Goal: Information Seeking & Learning: Learn about a topic

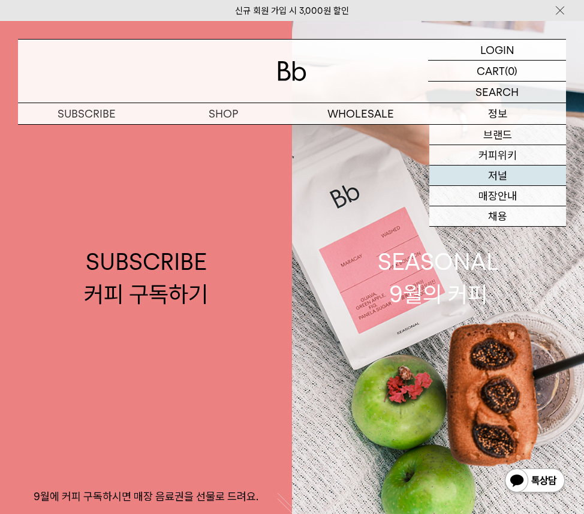
click at [500, 169] on link "저널" at bounding box center [497, 175] width 137 height 20
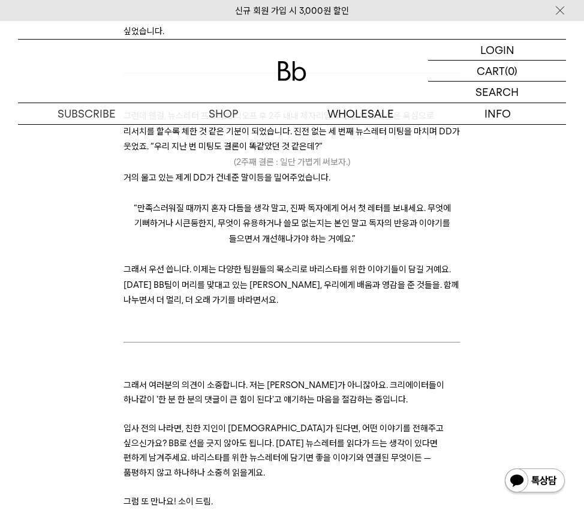
scroll to position [868, 0]
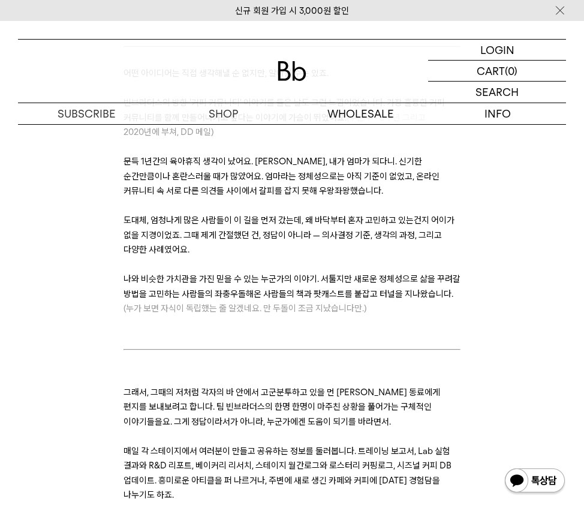
scroll to position [34, 0]
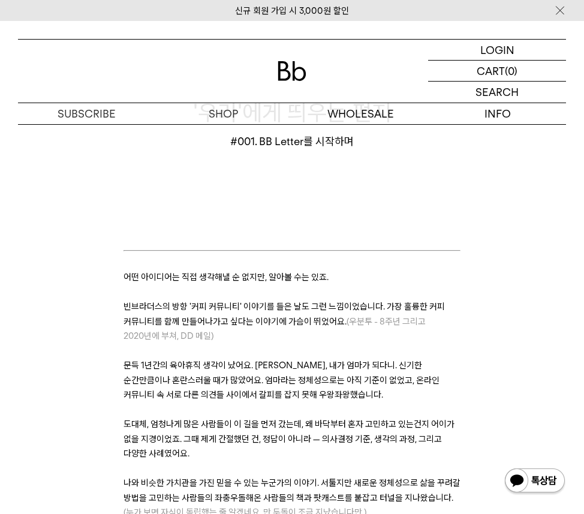
click at [217, 310] on span "커피 커뮤니티' 이야기" at bounding box center [229, 306] width 76 height 11
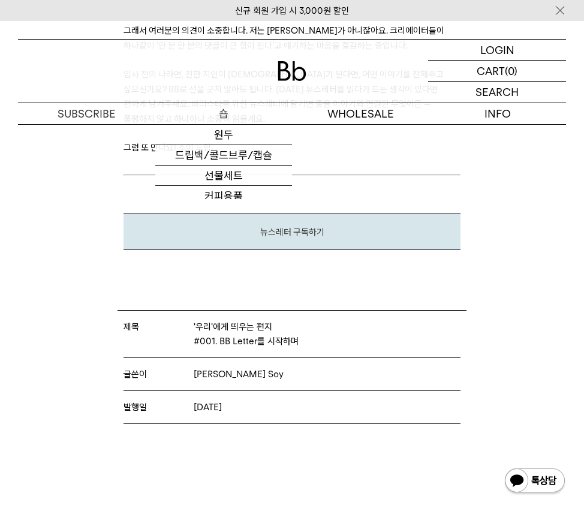
scroll to position [1048, 0]
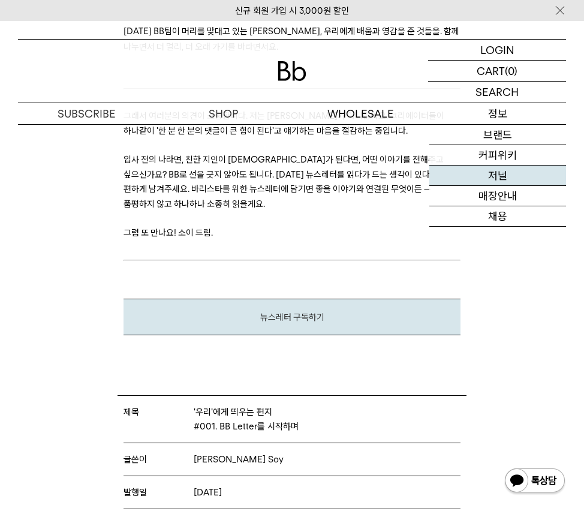
click at [487, 179] on link "저널" at bounding box center [497, 175] width 137 height 20
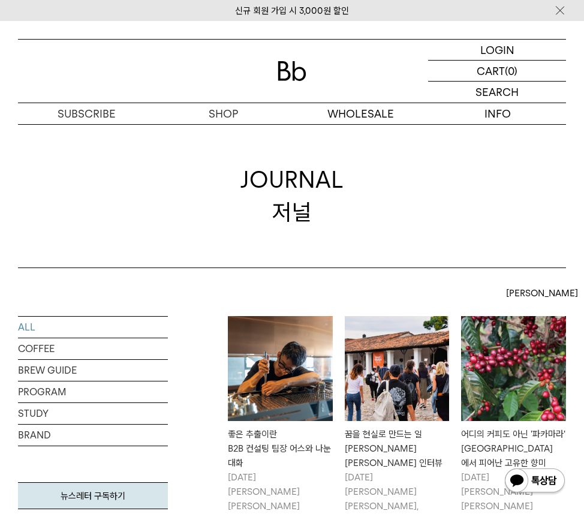
scroll to position [129, 0]
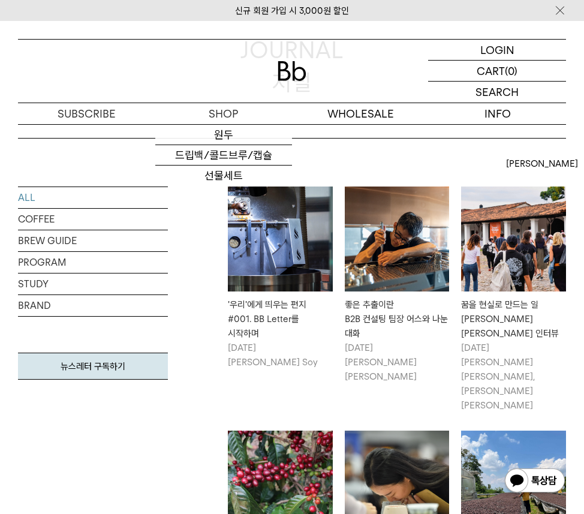
click at [288, 238] on img at bounding box center [280, 238] width 105 height 105
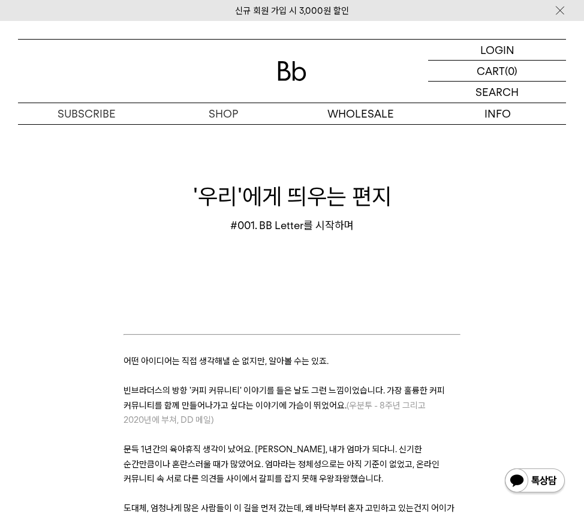
click at [165, 317] on p at bounding box center [291, 322] width 337 height 14
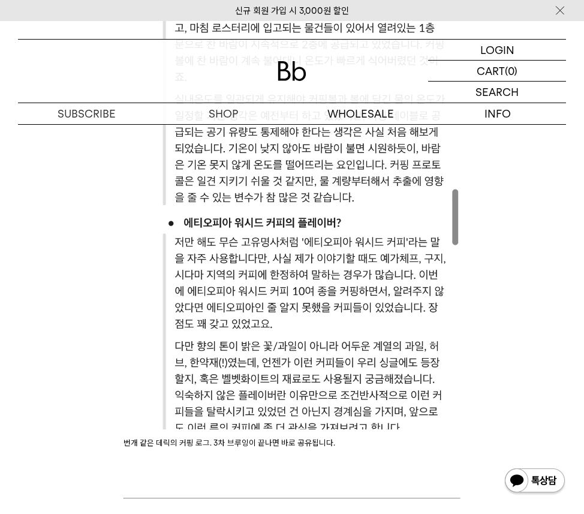
scroll to position [3221, 0]
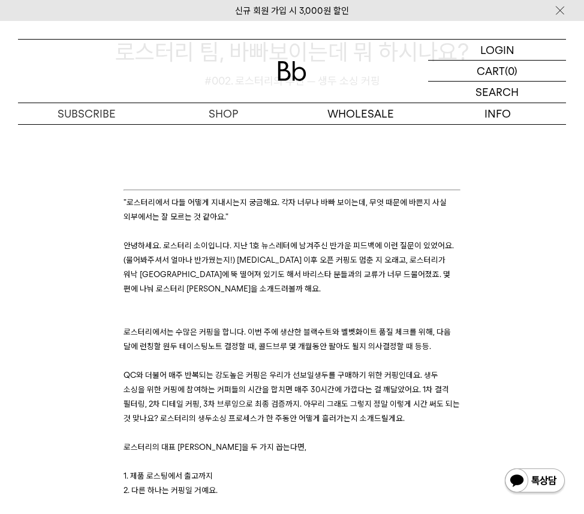
scroll to position [275, 0]
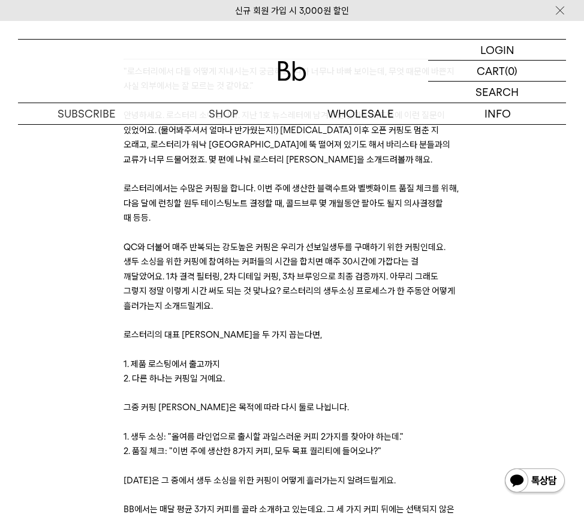
scroll to position [324, 0]
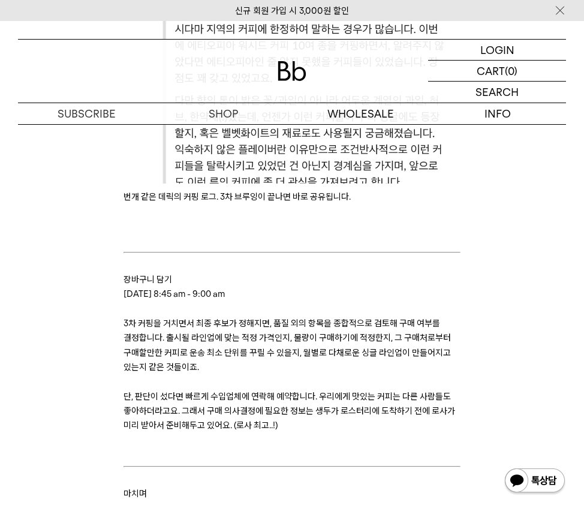
scroll to position [3821, 0]
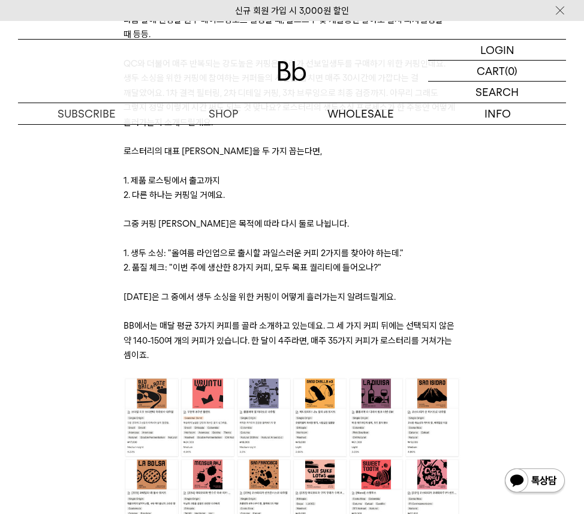
scroll to position [460, 0]
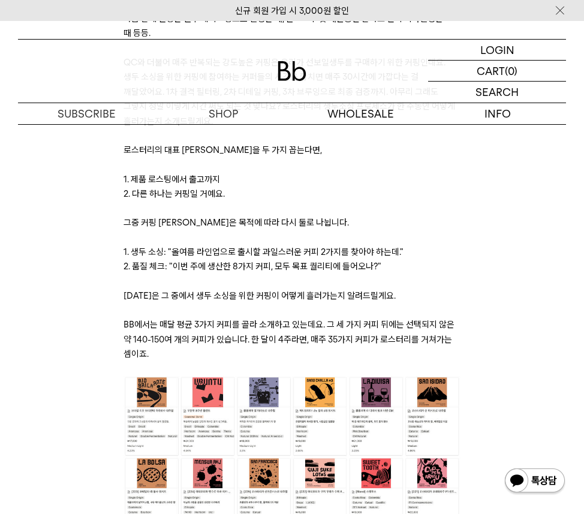
click at [233, 339] on span "BB에서는 매달 평균 3가지 커피를 골라 소개하고 있는데요. 그 세 가지 커피 뒤에는 선택되지 않은 약 140-150여 개의 커피가 있습니다.…" at bounding box center [288, 339] width 331 height 40
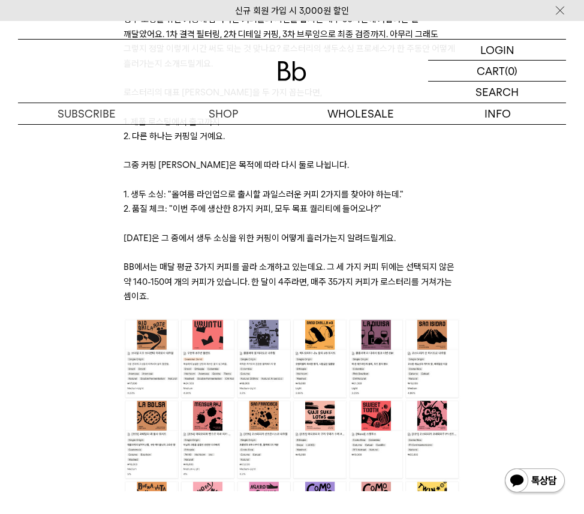
click at [285, 289] on p "BB에서는 매달 평균 3가지 커피를 골라 소개하고 있는데요. 그 세 가지 커피 뒤에는 선택되지 않은 약 140-150여 개의 커피가 있습니다.…" at bounding box center [291, 282] width 337 height 44
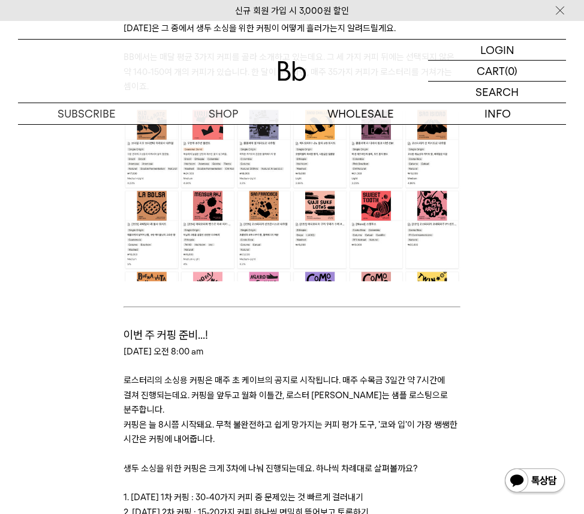
scroll to position [996, 0]
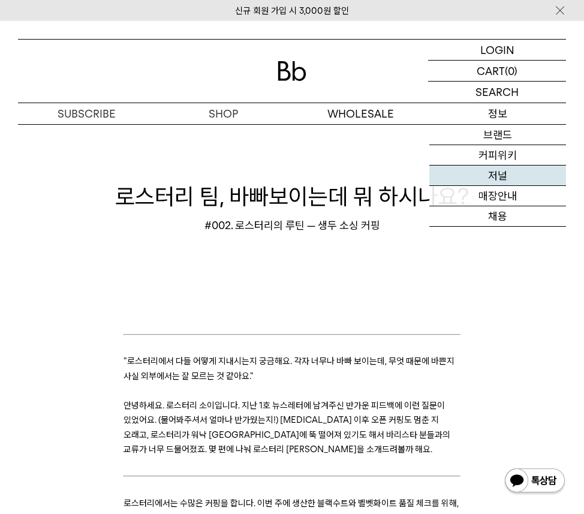
click at [505, 174] on link "저널" at bounding box center [497, 175] width 137 height 20
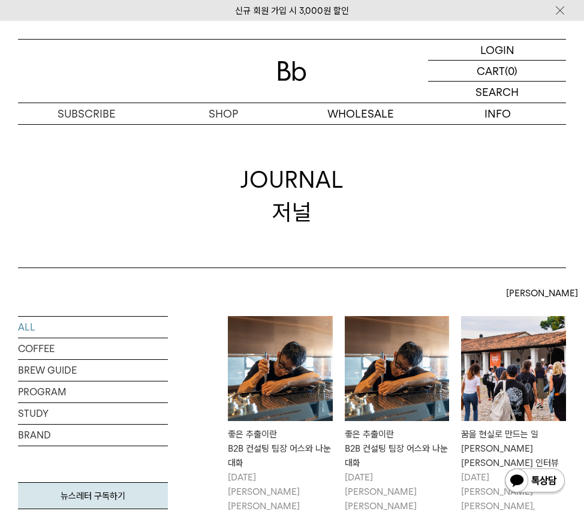
click at [288, 349] on img at bounding box center [280, 368] width 105 height 105
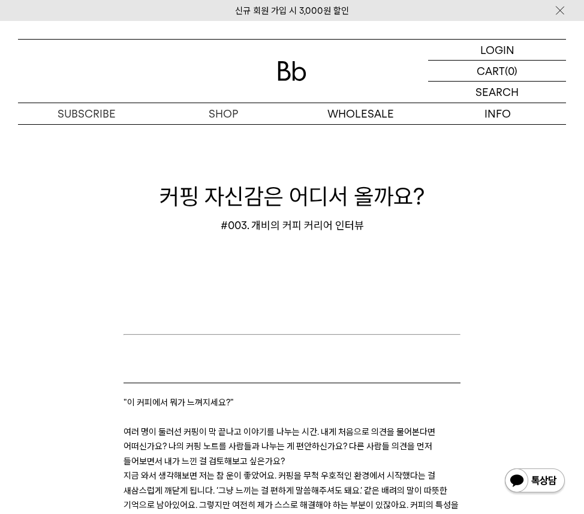
scroll to position [144, 0]
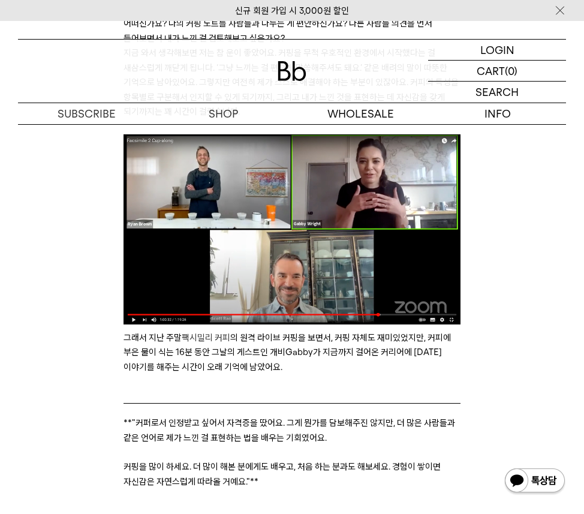
scroll to position [406, 0]
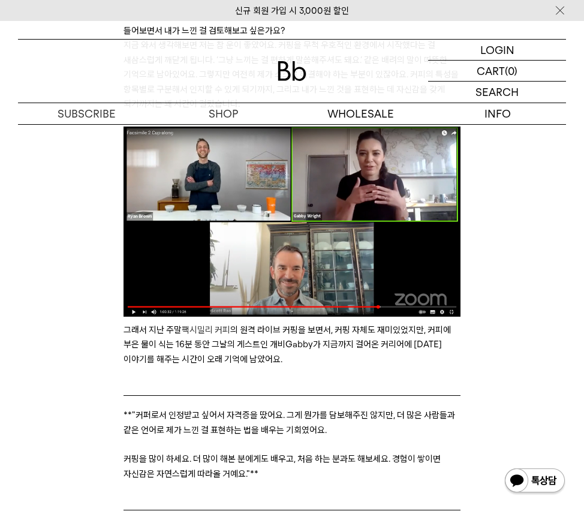
click at [201, 330] on span "팩시밀리 커피" at bounding box center [206, 329] width 49 height 11
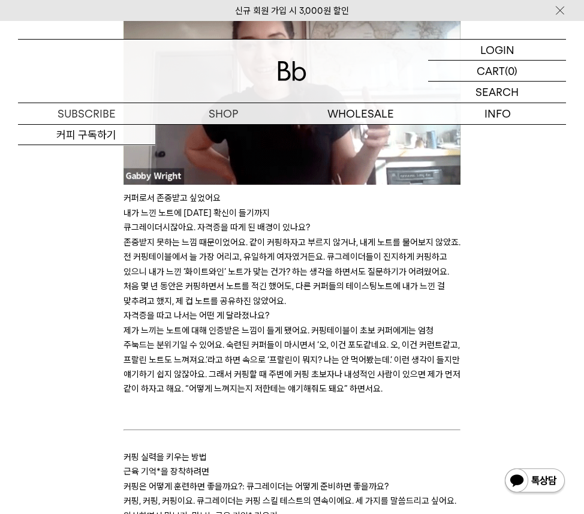
scroll to position [1330, 0]
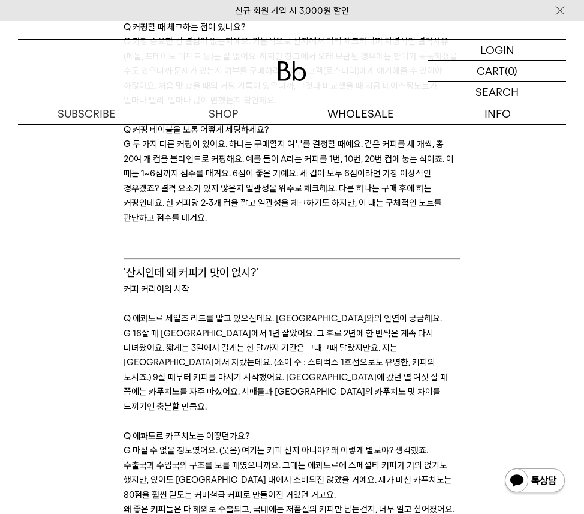
scroll to position [2807, 0]
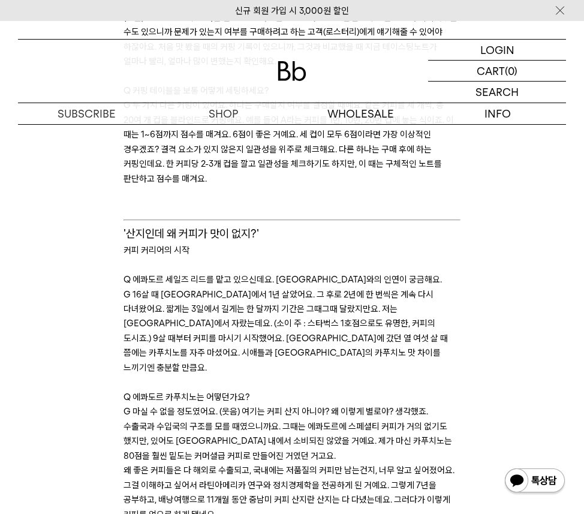
click at [335, 390] on p "Q 에콰도르 카푸치노는 어떻던가요?" at bounding box center [291, 397] width 337 height 14
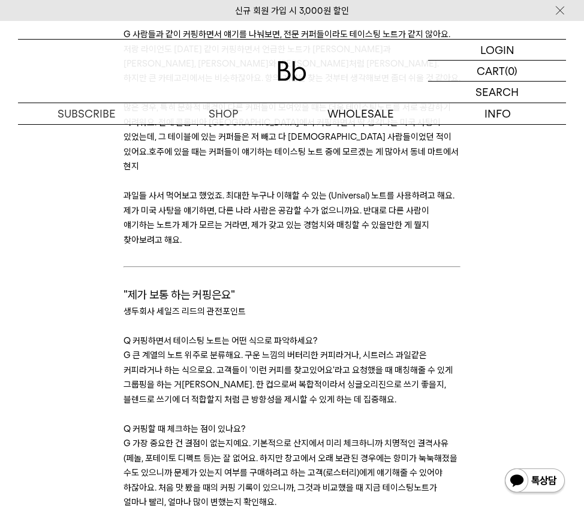
scroll to position [2236, 0]
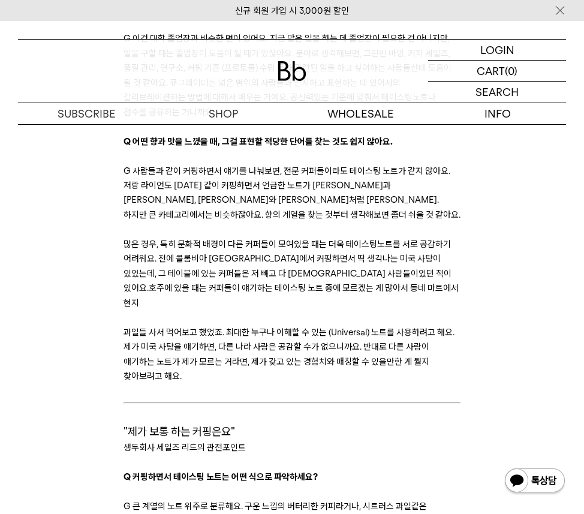
scroll to position [2252, 0]
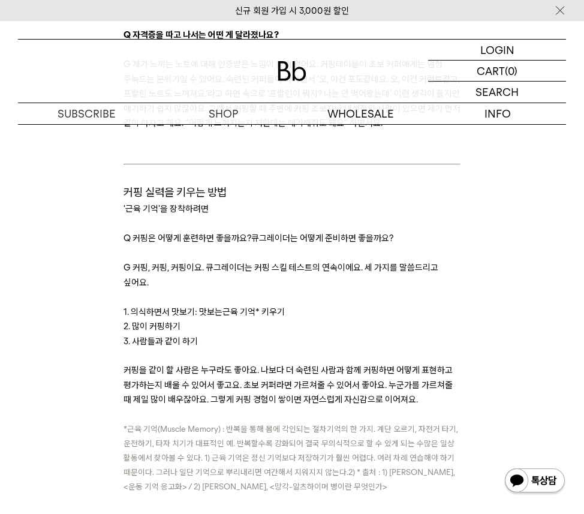
scroll to position [1449, 0]
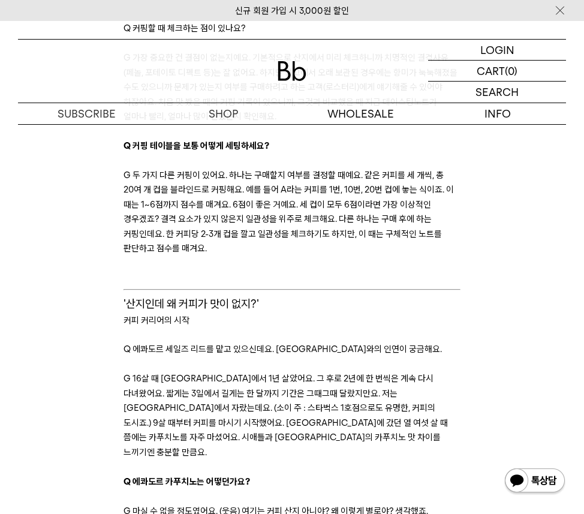
scroll to position [2518, 0]
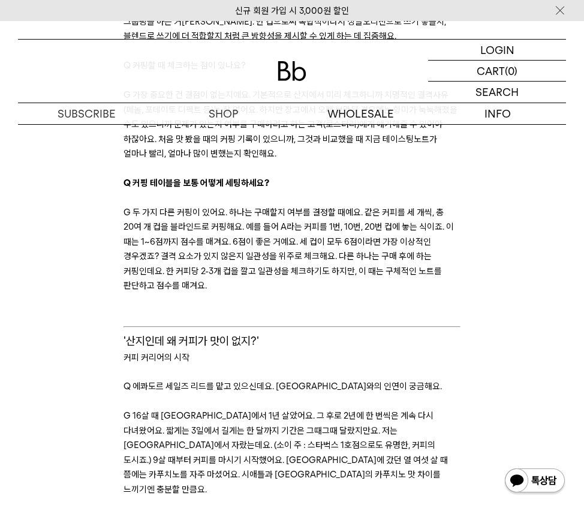
scroll to position [2956, 0]
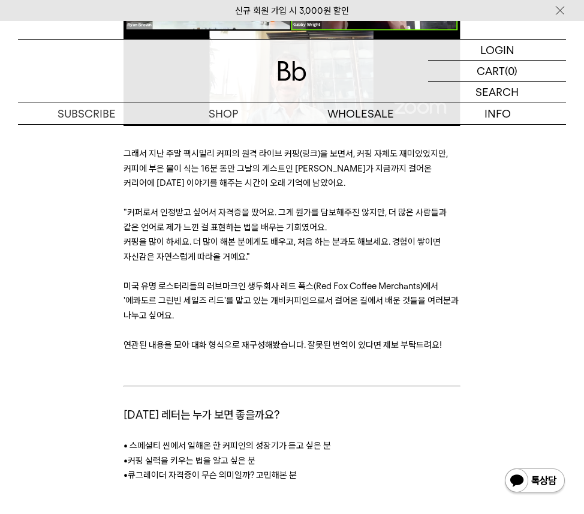
scroll to position [687, 0]
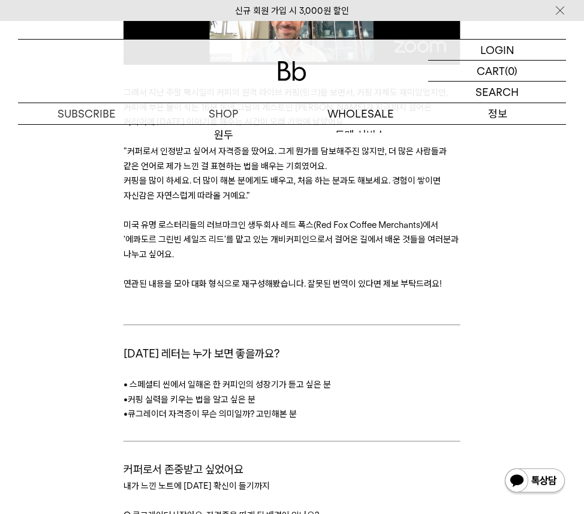
scroll to position [472, 0]
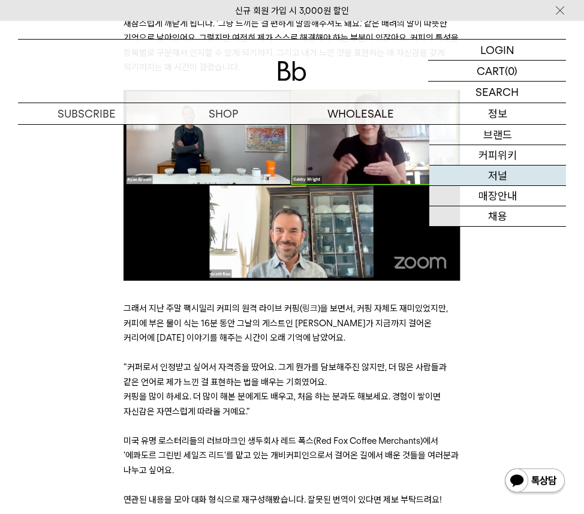
click at [502, 170] on link "저널" at bounding box center [497, 175] width 137 height 20
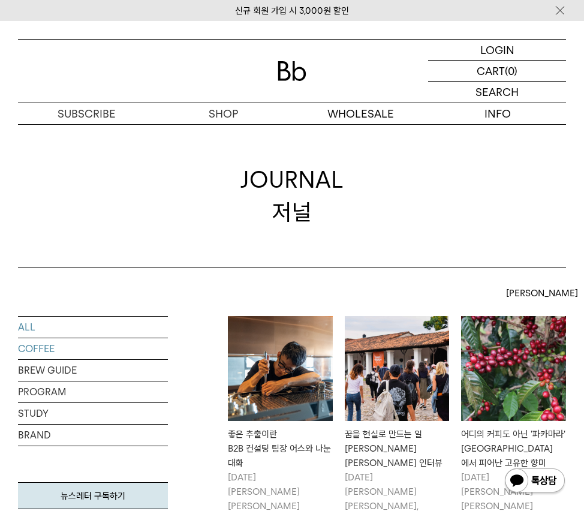
scroll to position [111, 0]
